Goal: Check status

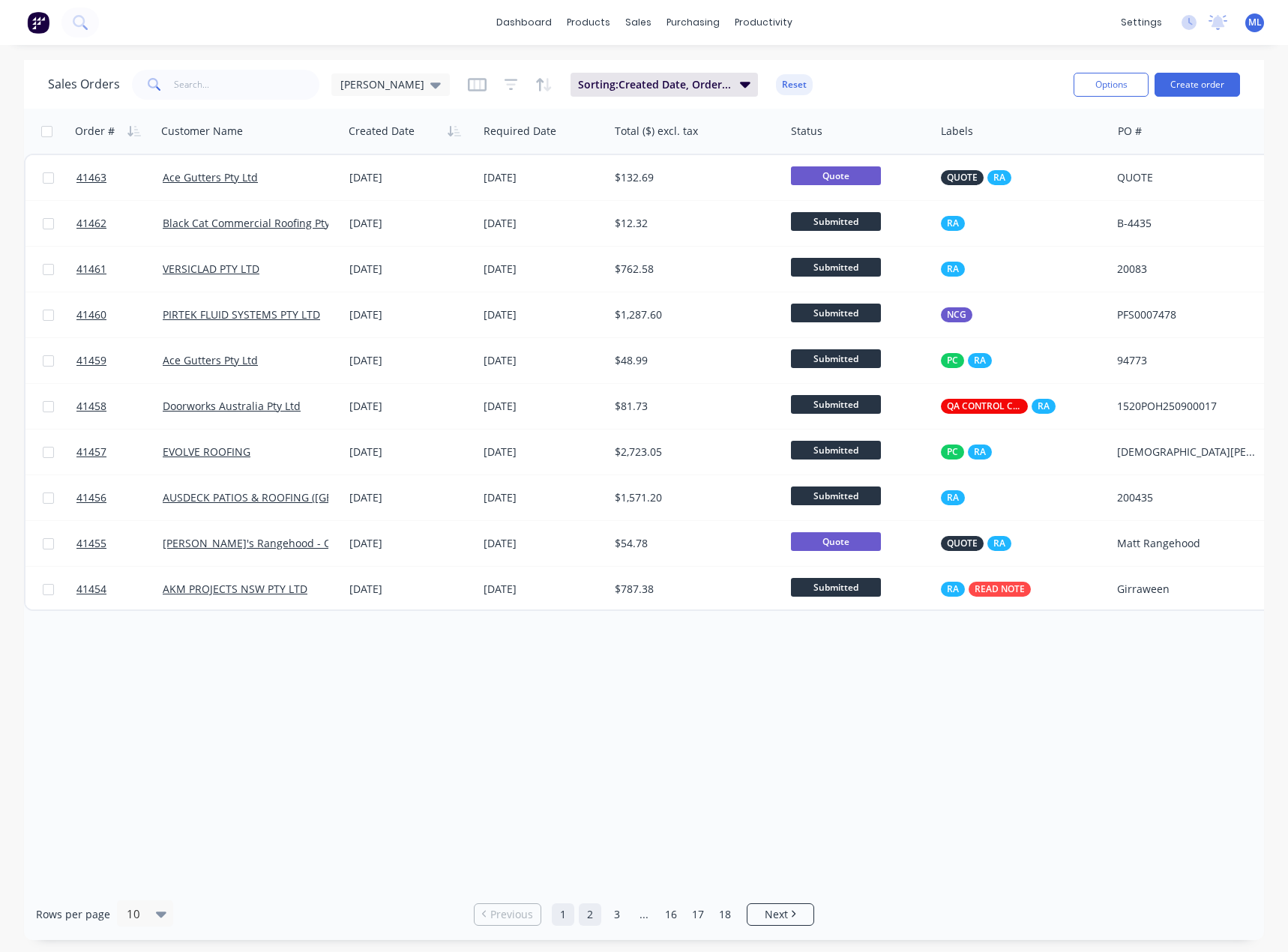
click at [596, 913] on link "2" at bounding box center [590, 914] width 23 height 23
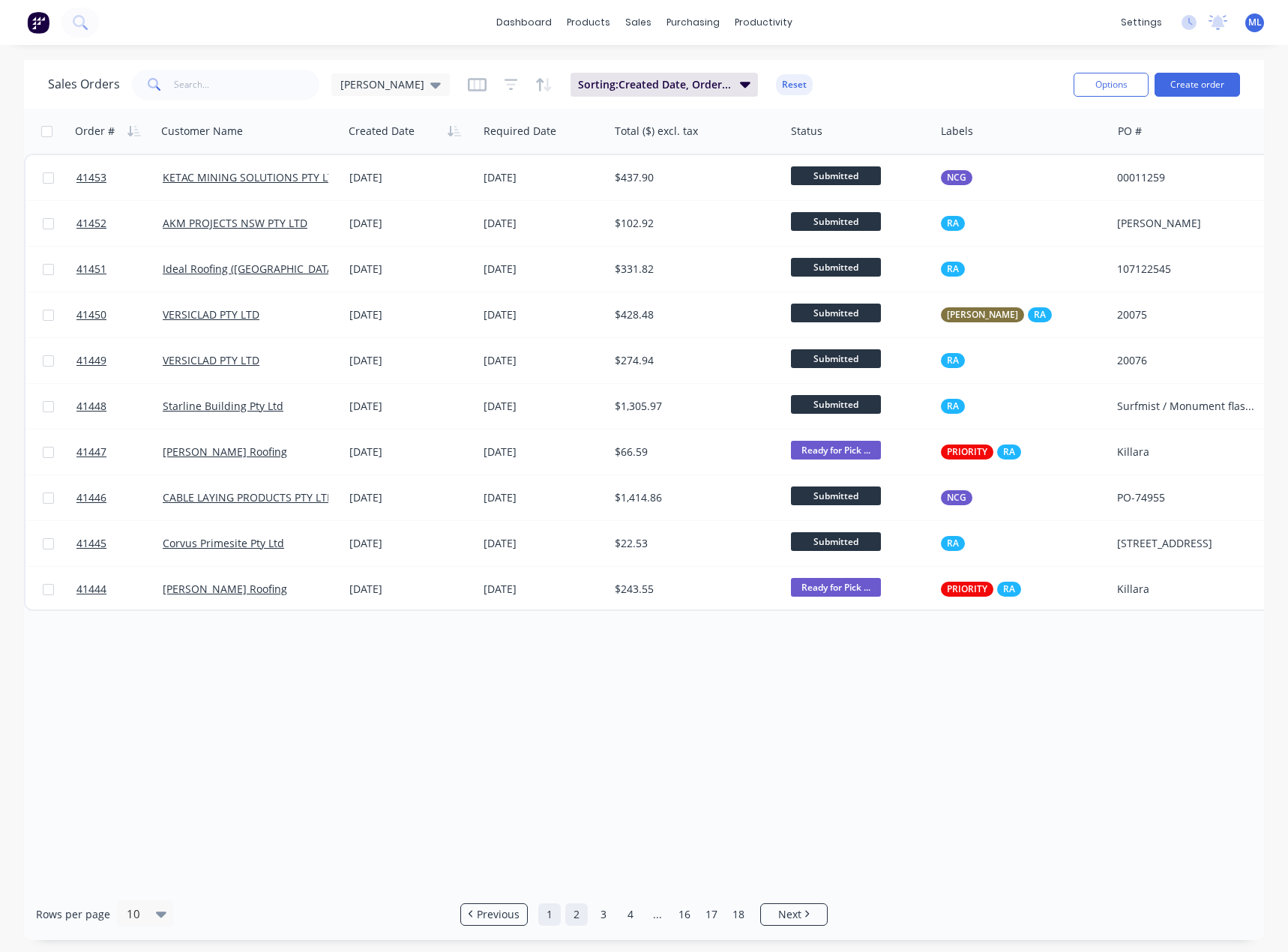
click at [549, 915] on link "1" at bounding box center [550, 914] width 23 height 23
